Goal: Task Accomplishment & Management: Manage account settings

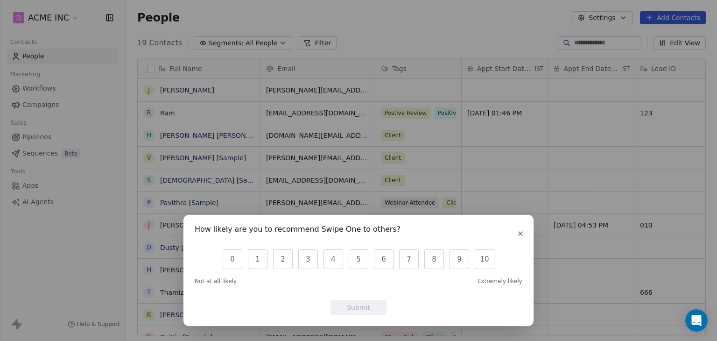
scroll to position [292, 583]
click at [525, 236] on button "button" at bounding box center [520, 233] width 11 height 11
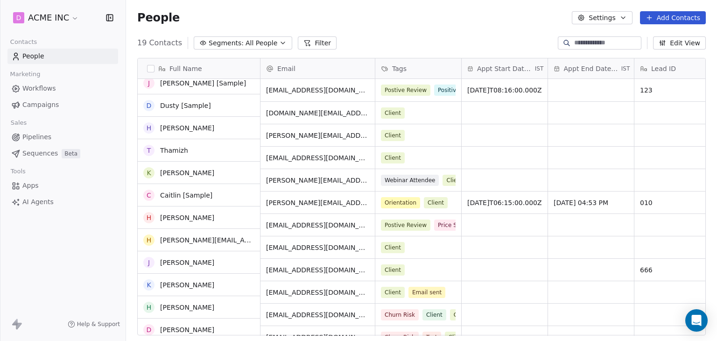
scroll to position [169, 0]
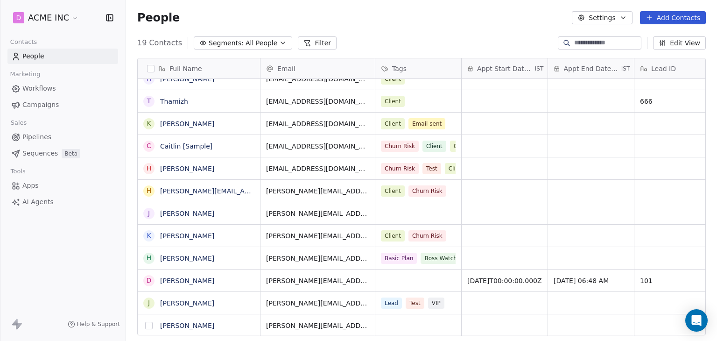
click at [150, 326] on button "grid" at bounding box center [148, 325] width 7 height 7
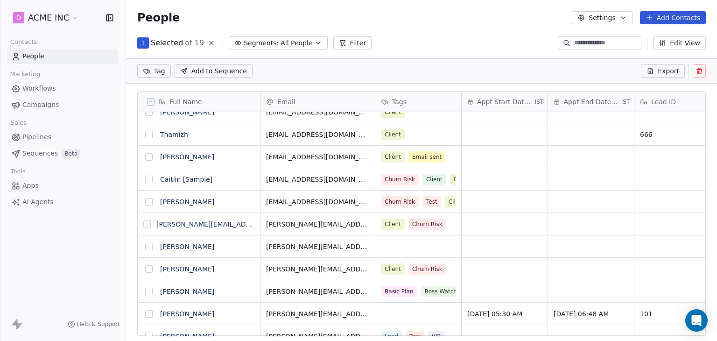
scroll to position [260, 583]
click at [700, 71] on icon at bounding box center [700, 71] width 0 height 2
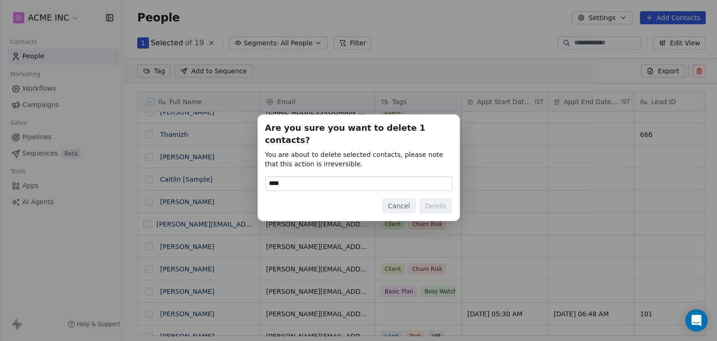
type input "*****"
type input "******"
click at [447, 204] on button "Delete" at bounding box center [436, 205] width 33 height 15
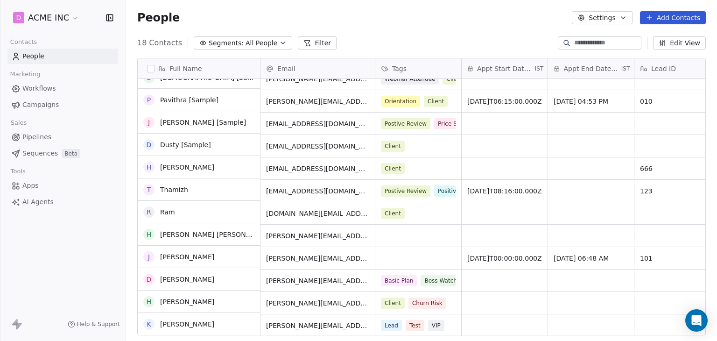
scroll to position [146, 0]
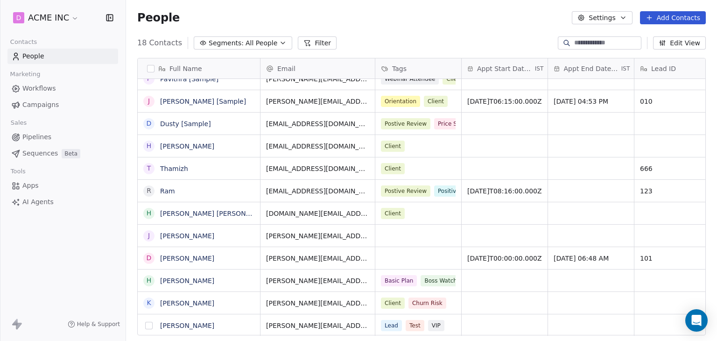
click at [151, 326] on button "grid" at bounding box center [148, 325] width 7 height 7
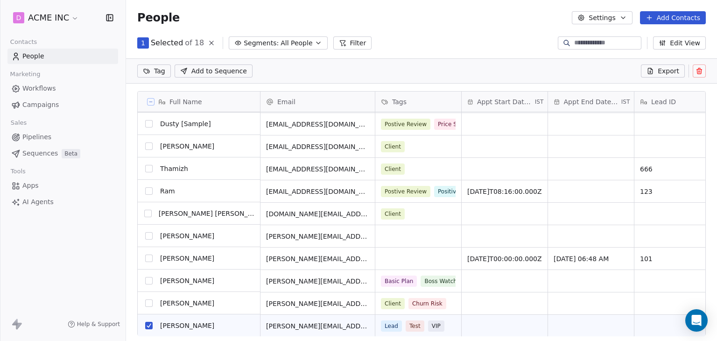
scroll to position [179, 0]
click at [696, 75] on button at bounding box center [699, 70] width 13 height 13
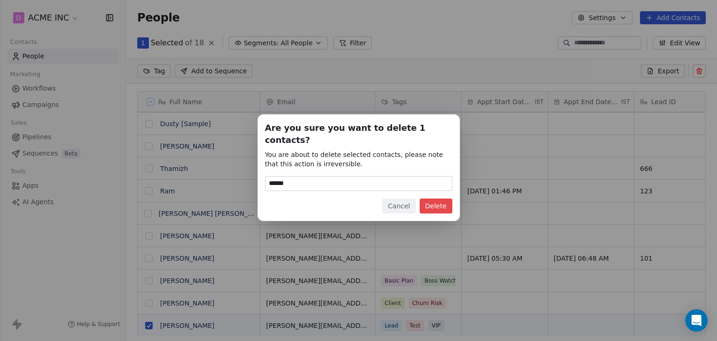
click at [392, 201] on button "Cancel" at bounding box center [398, 205] width 33 height 15
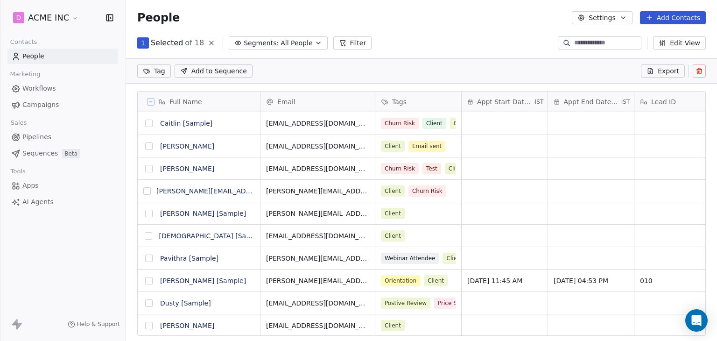
scroll to position [0, 0]
click at [146, 147] on button "grid" at bounding box center [148, 145] width 7 height 7
click at [149, 193] on button "grid" at bounding box center [146, 190] width 7 height 7
click at [151, 169] on button "grid" at bounding box center [148, 168] width 7 height 7
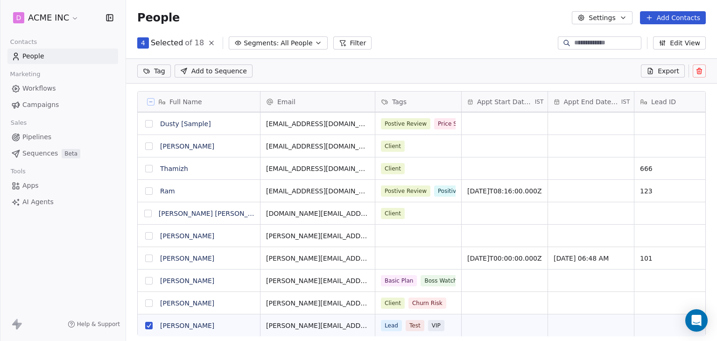
click at [704, 71] on div "Tag Add to Sequence Export" at bounding box center [421, 70] width 591 height 25
click at [703, 70] on icon at bounding box center [699, 70] width 7 height 7
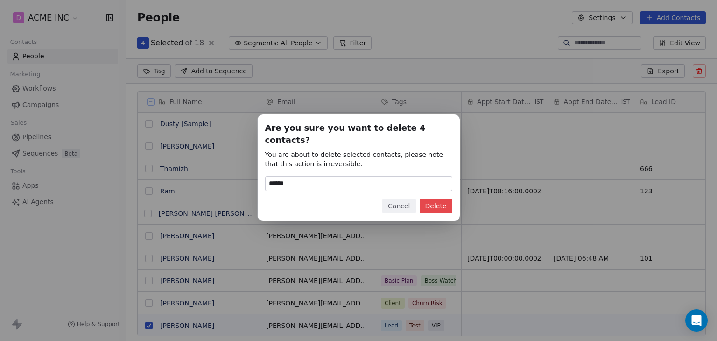
click at [369, 182] on input "******" at bounding box center [359, 183] width 186 height 14
click at [440, 200] on button "Delete" at bounding box center [436, 205] width 33 height 15
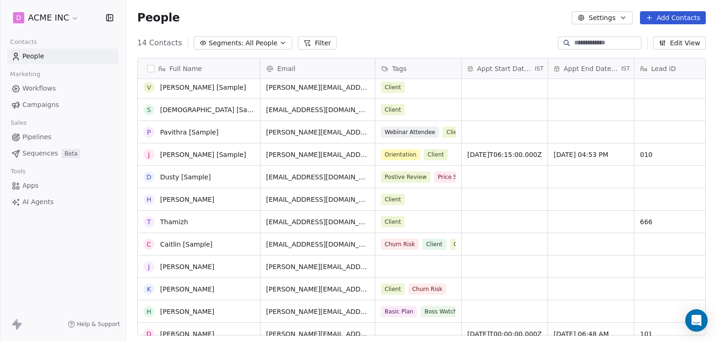
scroll to position [56, 0]
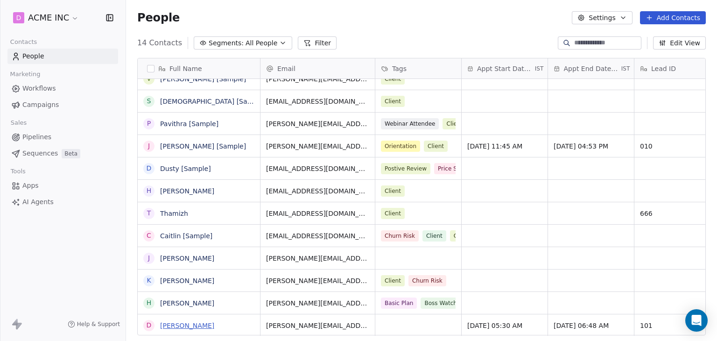
click at [181, 322] on link "[PERSON_NAME]" at bounding box center [187, 325] width 54 height 7
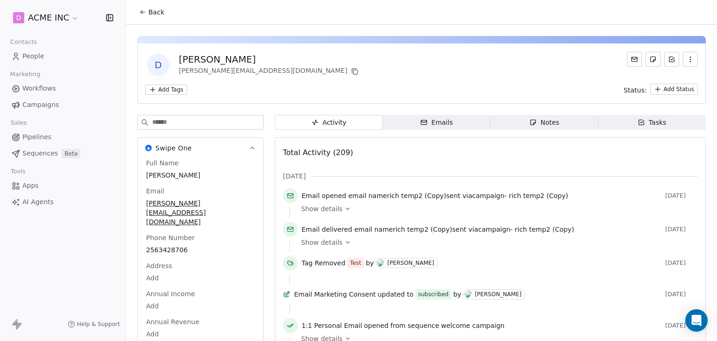
click at [156, 11] on span "Back" at bounding box center [156, 11] width 16 height 9
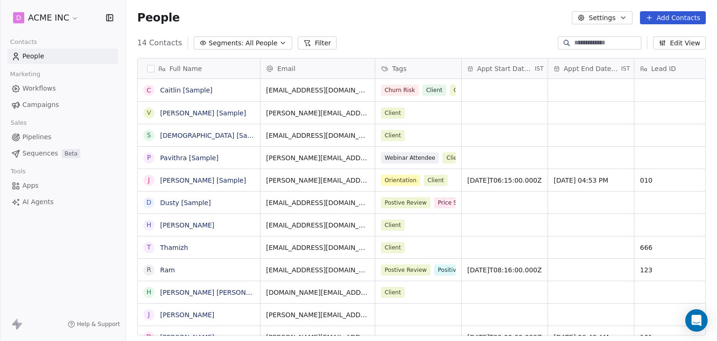
click at [368, 28] on div "People Settings Add Contacts" at bounding box center [421, 17] width 591 height 35
